Goal: Task Accomplishment & Management: Manage account settings

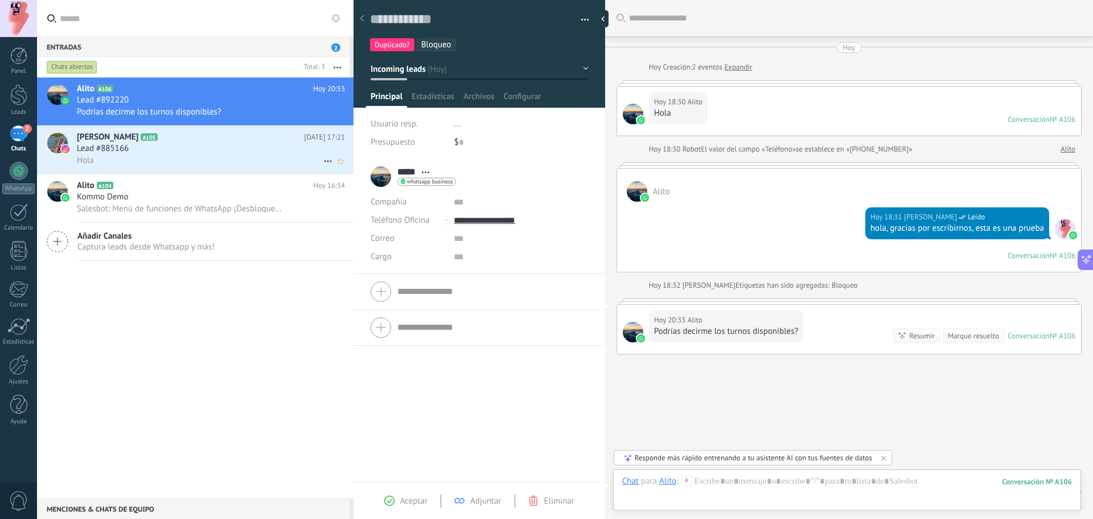
click at [231, 144] on div "Lead #885166" at bounding box center [211, 148] width 268 height 11
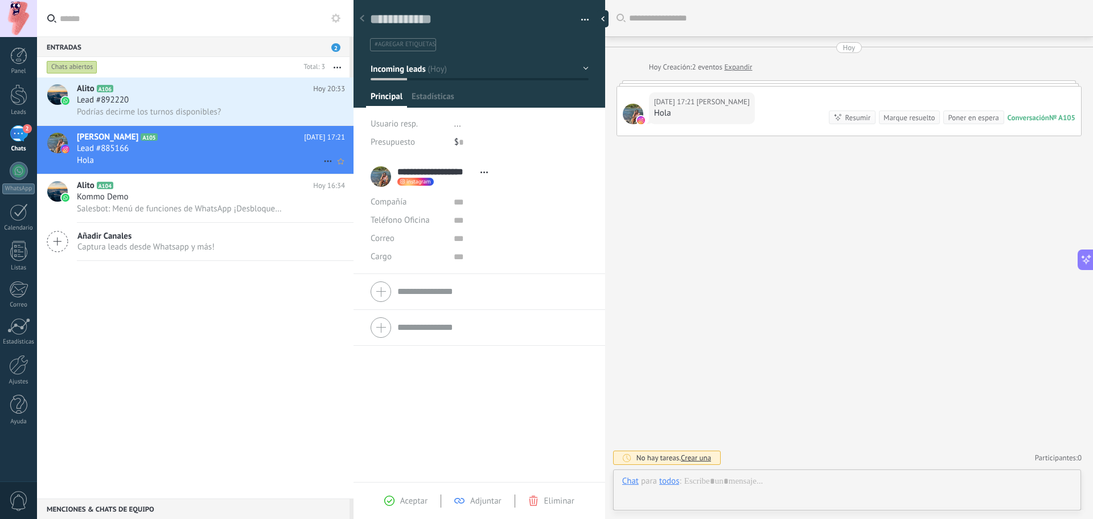
scroll to position [17, 0]
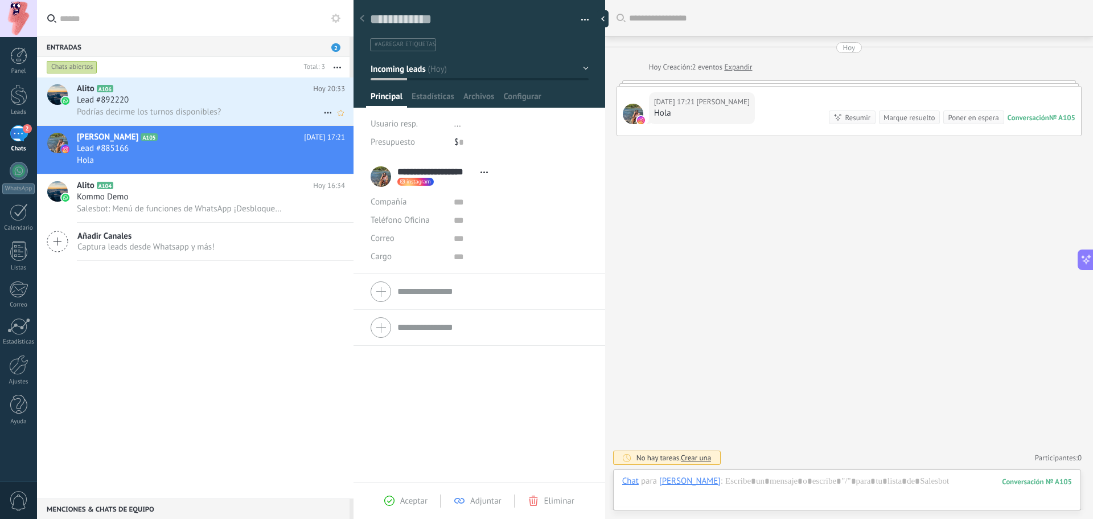
click at [229, 104] on div "Lead #892220" at bounding box center [211, 99] width 268 height 11
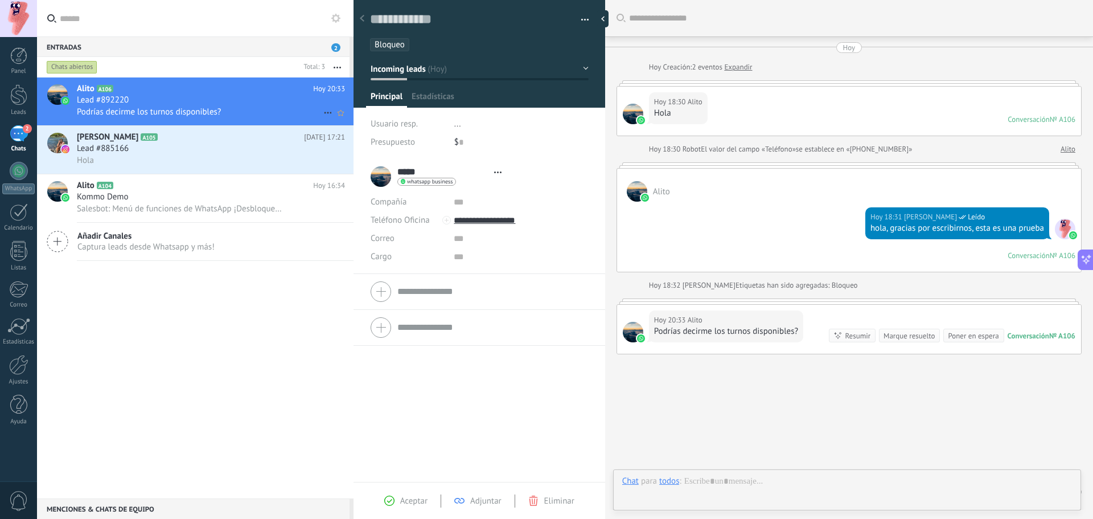
type textarea "**********"
